Goal: Entertainment & Leisure: Consume media (video, audio)

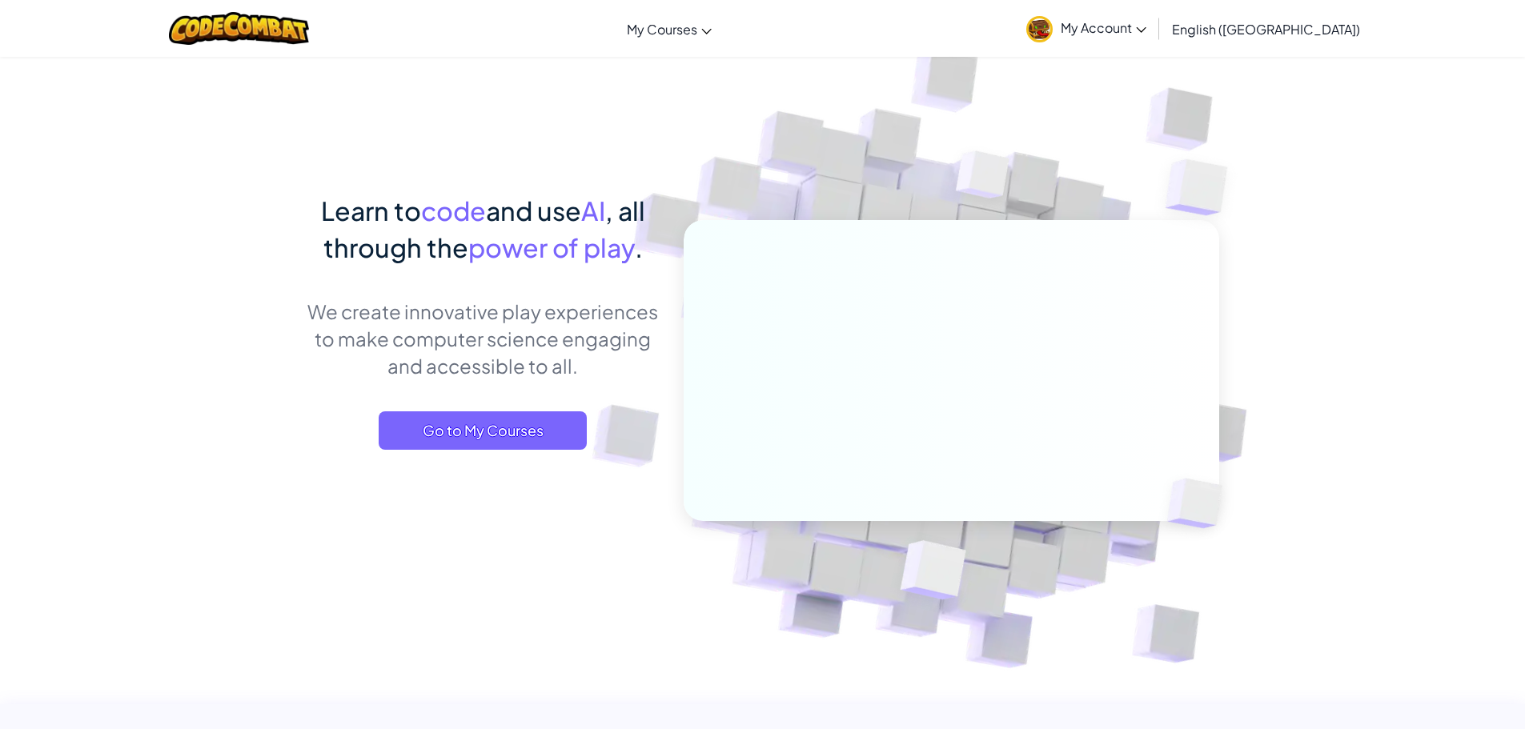
click at [1146, 35] on span "My Account" at bounding box center [1103, 27] width 86 height 17
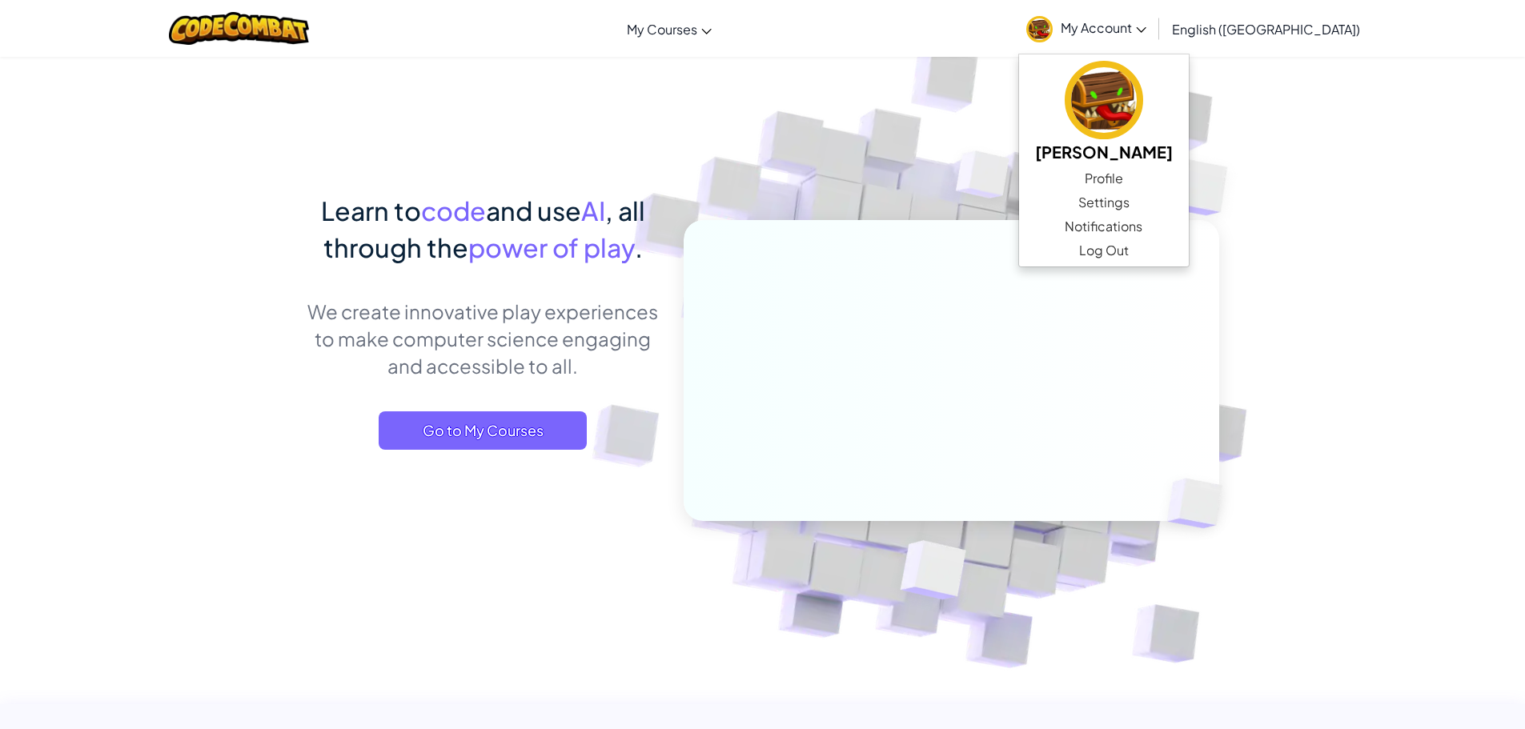
click at [1146, 30] on span "My Account" at bounding box center [1103, 27] width 86 height 17
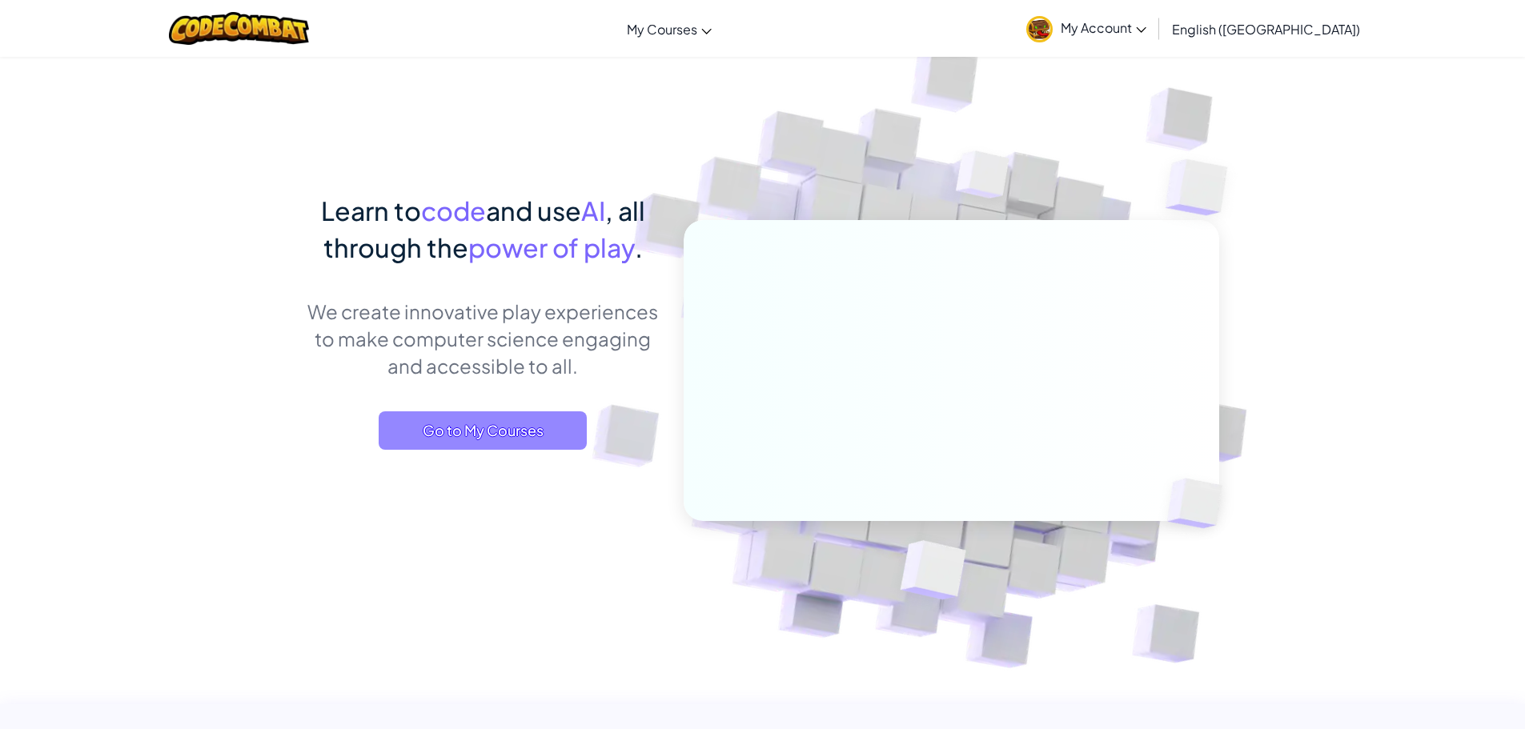
click at [543, 426] on span "Go to My Courses" at bounding box center [483, 430] width 208 height 38
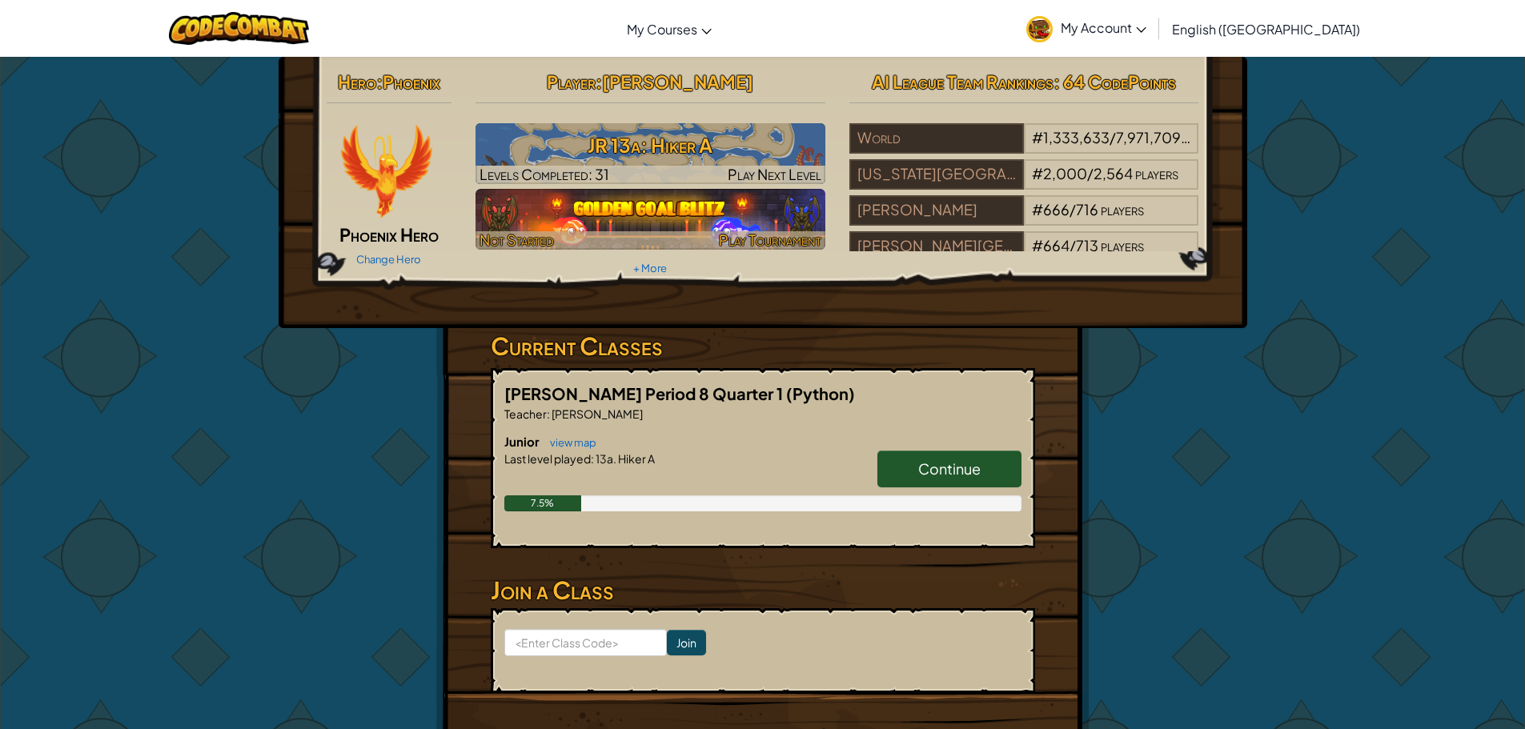
click at [662, 214] on img at bounding box center [650, 219] width 350 height 61
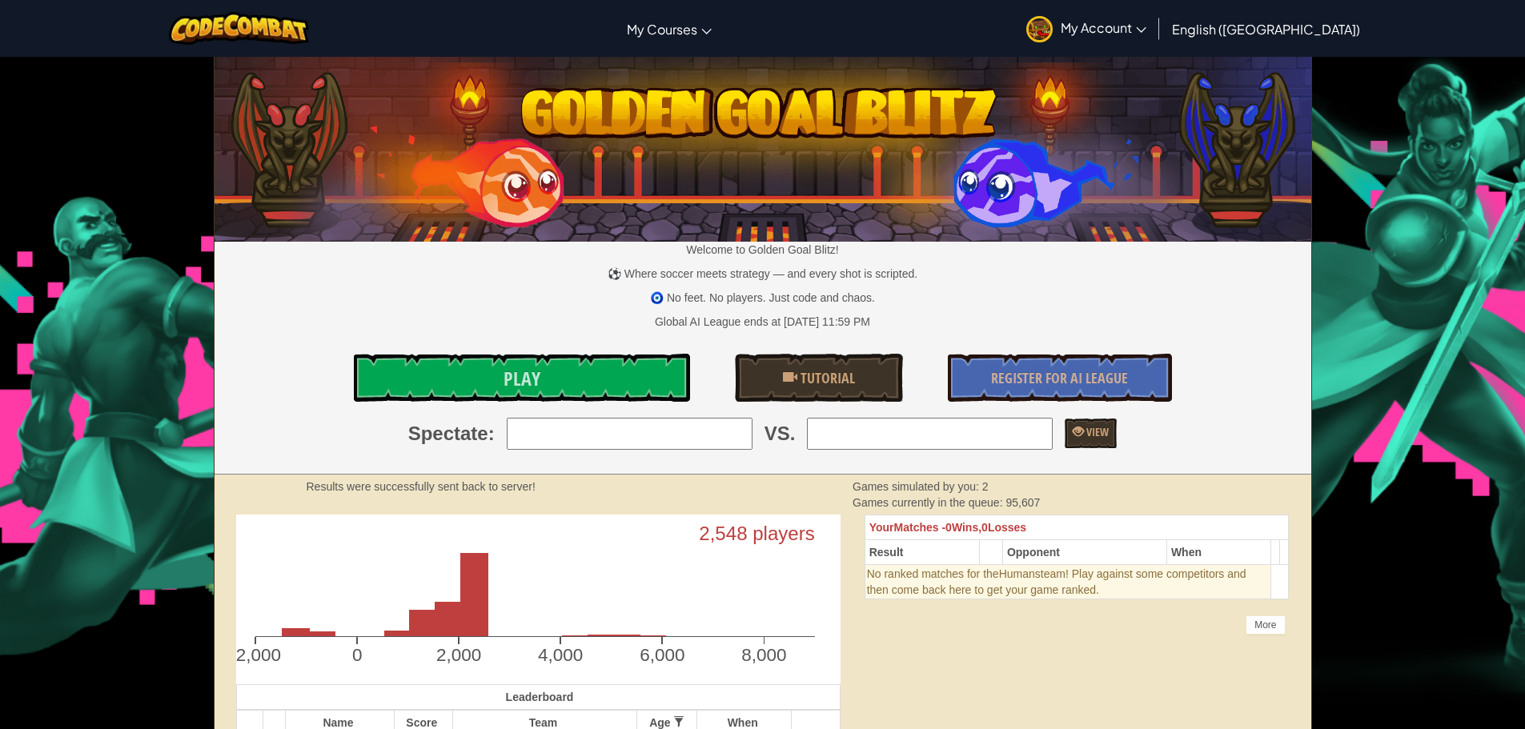
click at [599, 424] on input "search" at bounding box center [630, 434] width 246 height 32
type input "1: smloh"
drag, startPoint x: 919, startPoint y: 435, endPoint x: 908, endPoint y: 427, distance: 13.3
click at [919, 435] on input "search" at bounding box center [930, 434] width 246 height 32
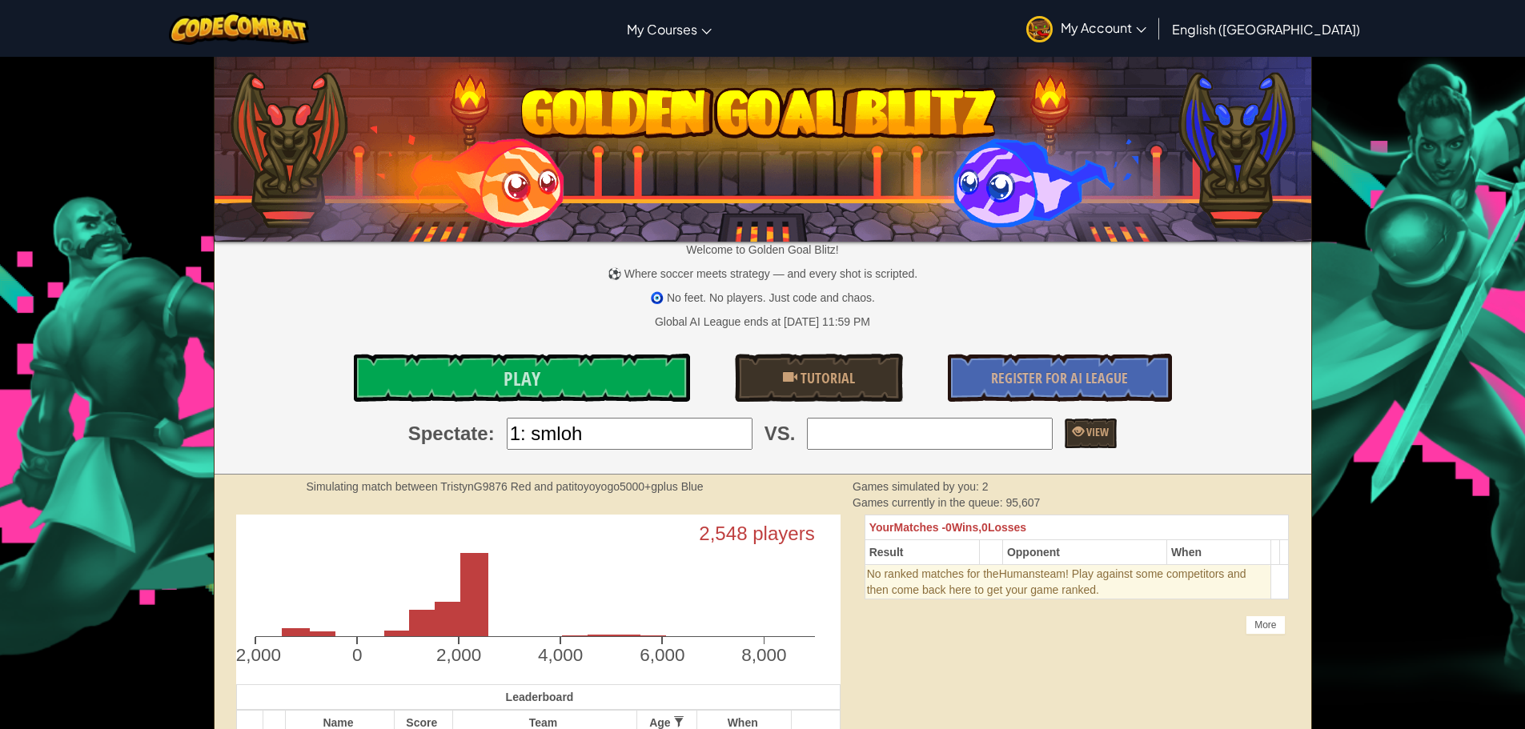
type input "2: buddeycc"
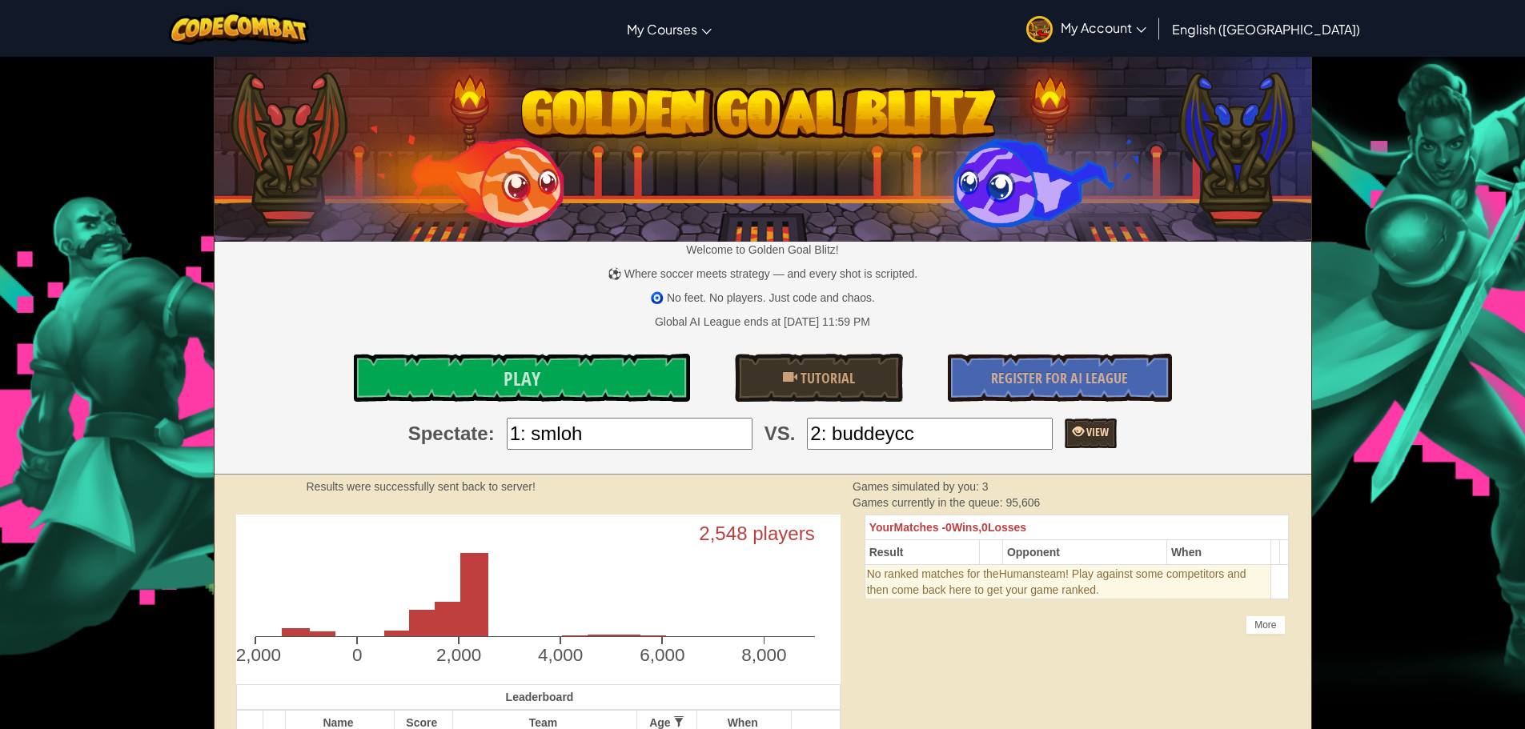
click at [1084, 438] on span "View" at bounding box center [1096, 431] width 25 height 15
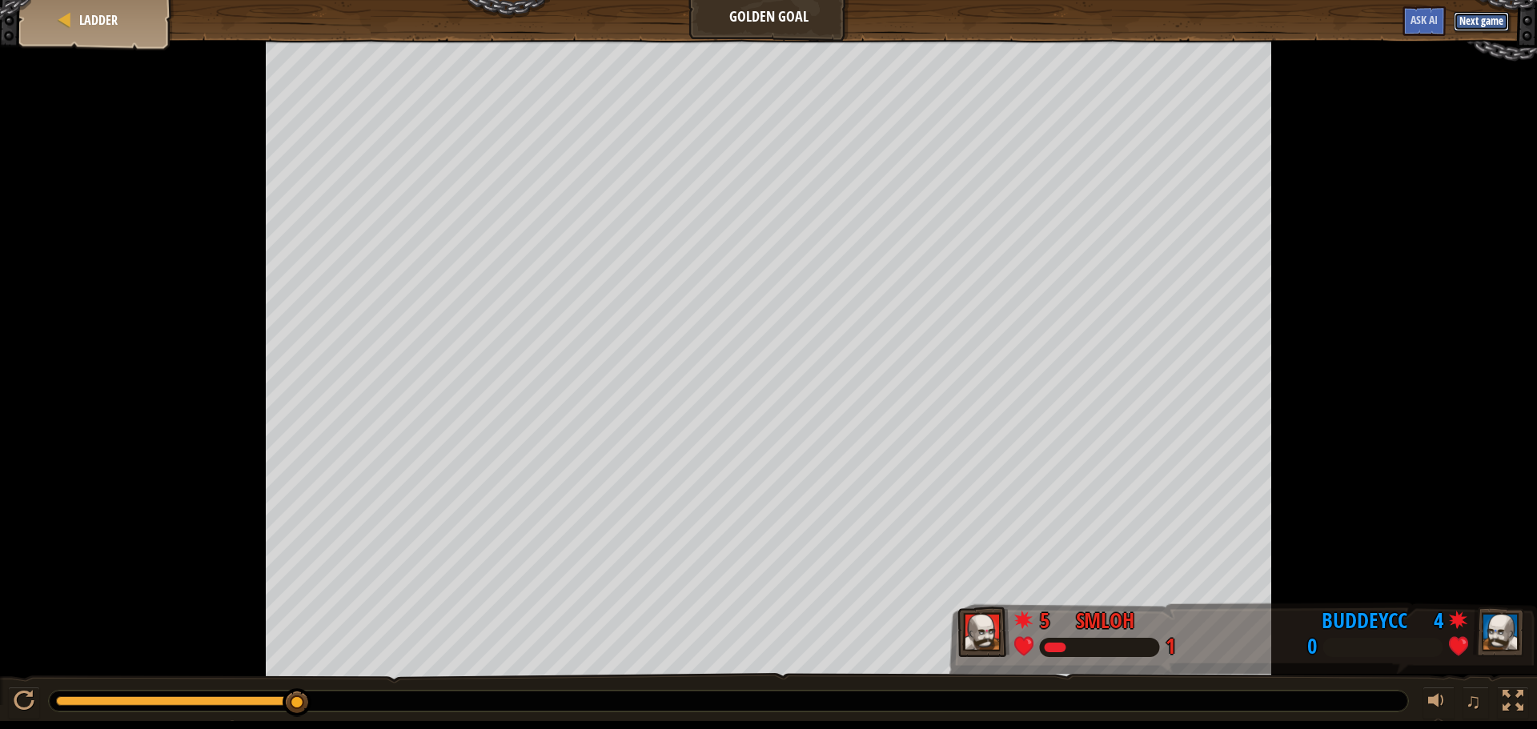
click at [1472, 19] on button "Next game" at bounding box center [1480, 21] width 55 height 19
drag, startPoint x: 303, startPoint y: 707, endPoint x: 323, endPoint y: 695, distance: 22.9
drag, startPoint x: 298, startPoint y: 702, endPoint x: 5, endPoint y: 730, distance: 294.3
click at [5, 721] on html "Goals Start Level Error loading from server. Try refreshing the page. You'll ne…" at bounding box center [768, 360] width 1537 height 721
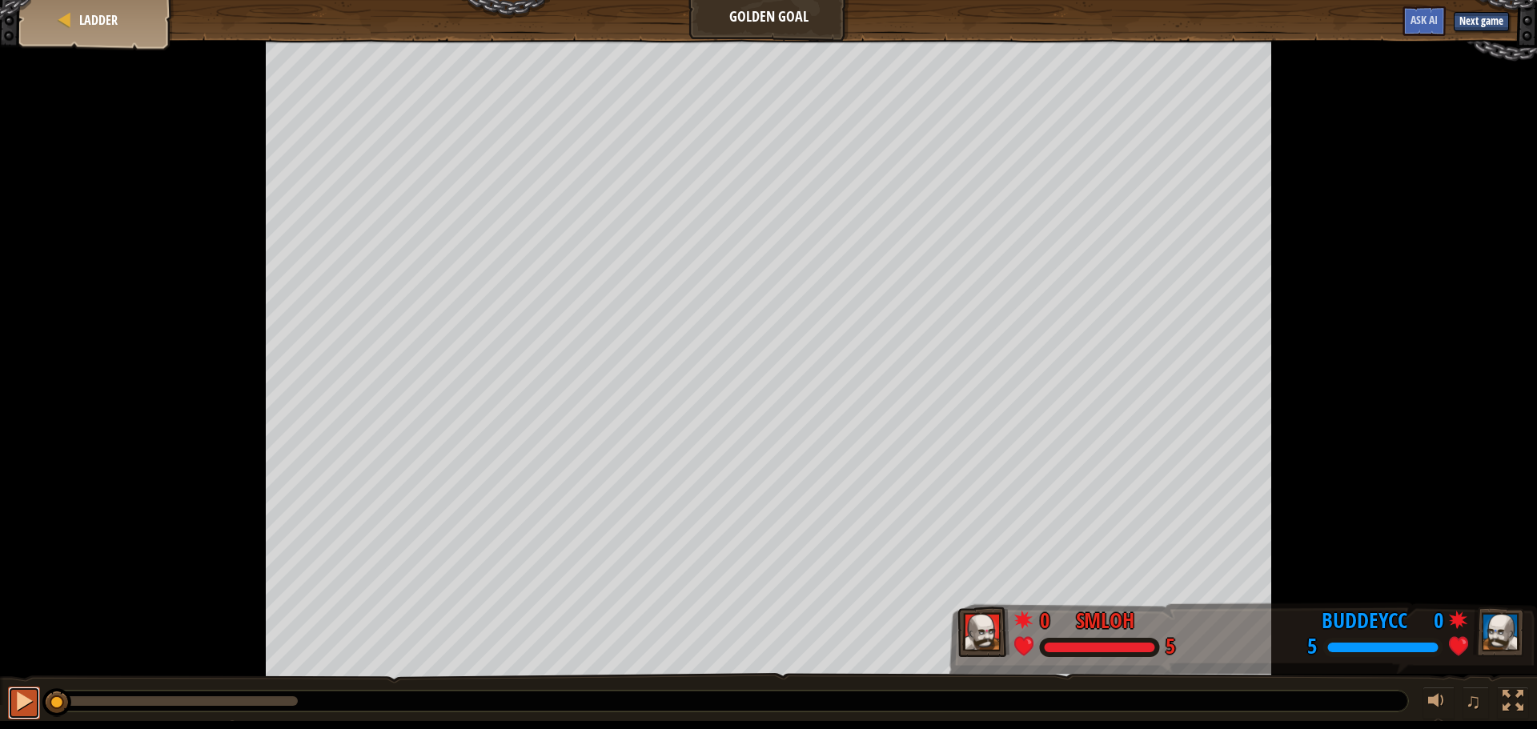
click at [26, 701] on div at bounding box center [24, 701] width 21 height 21
click at [1510, 699] on div at bounding box center [1512, 701] width 21 height 21
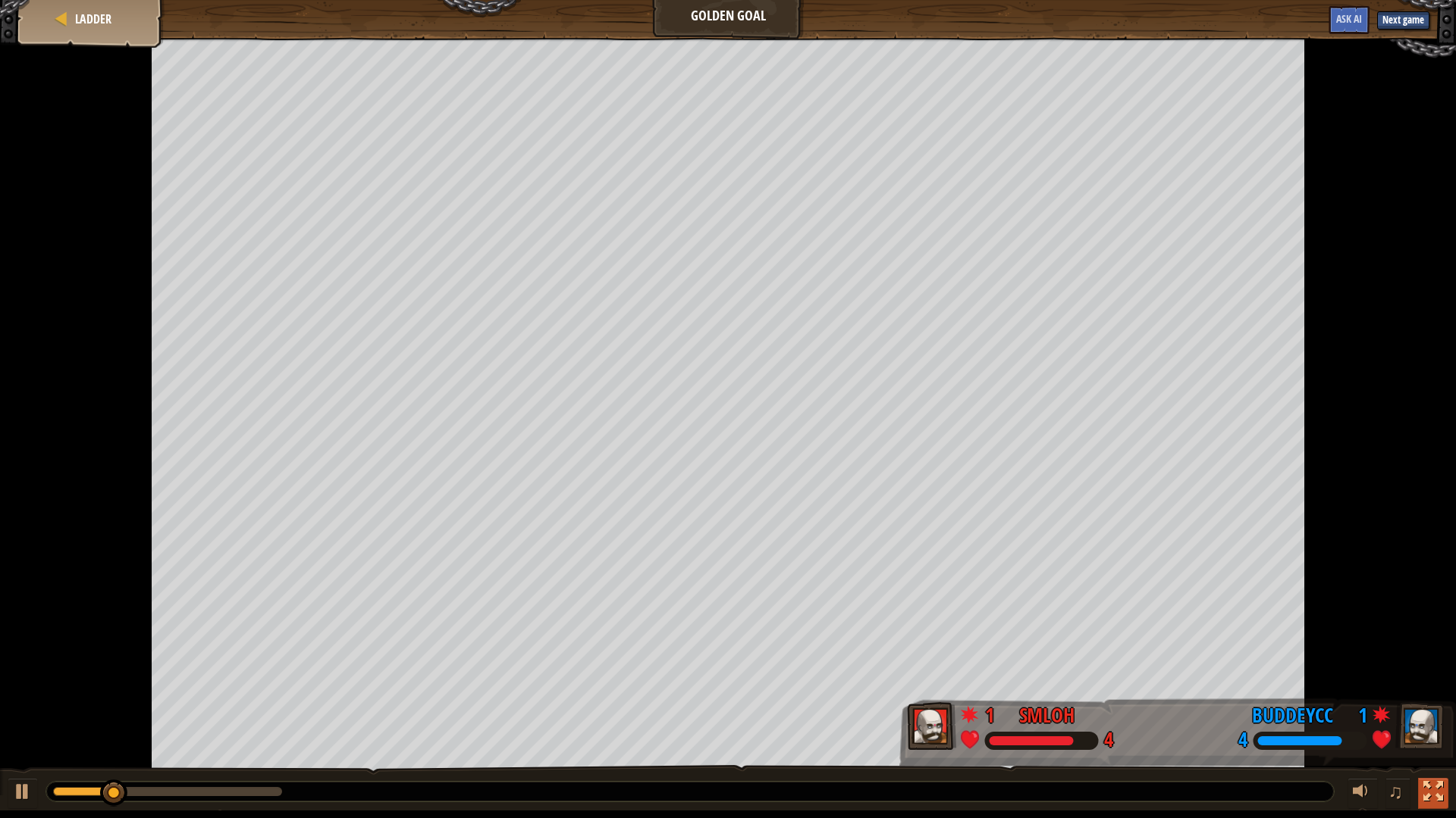
click at [1429, 689] on button at bounding box center [1433, 793] width 30 height 31
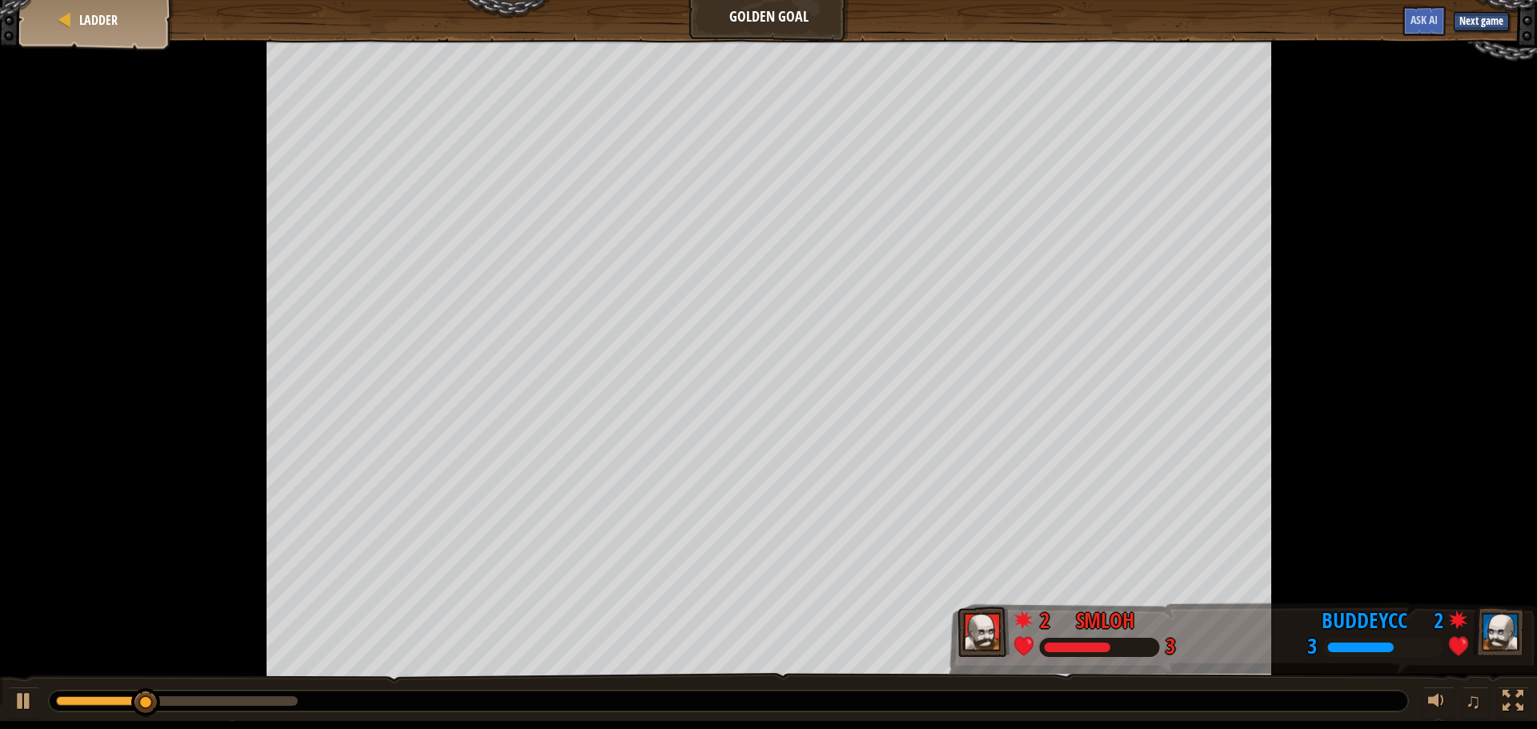
click at [117, 44] on div at bounding box center [768, 360] width 1537 height 641
click at [66, 13] on div at bounding box center [65, 20] width 16 height 16
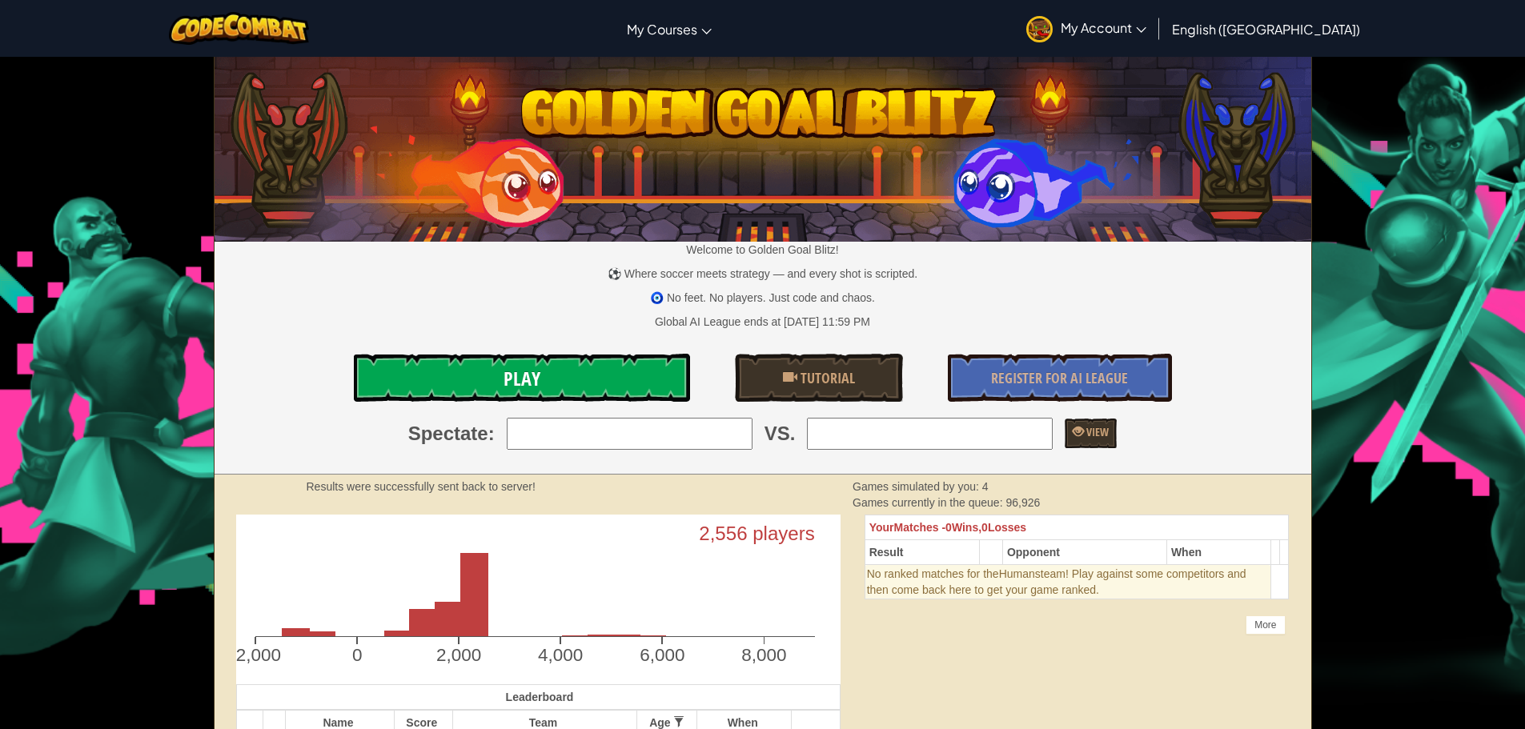
click at [553, 385] on link "Play" at bounding box center [522, 378] width 336 height 48
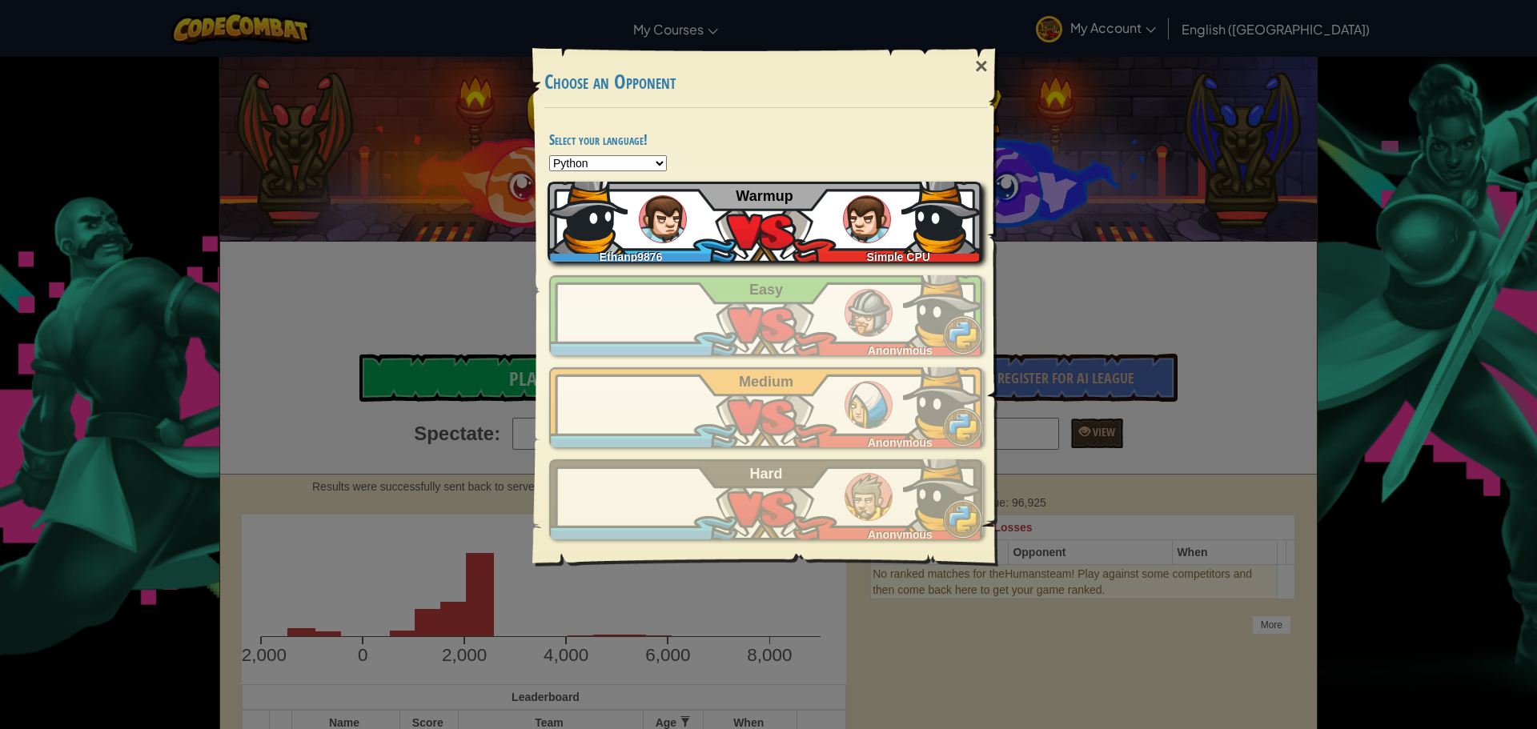
click at [836, 223] on div "Ethanp9876 Simple CPU Warmup" at bounding box center [764, 222] width 434 height 80
